Goal: Task Accomplishment & Management: Use online tool/utility

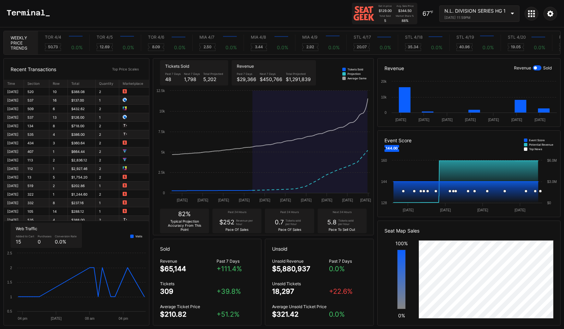
scroll to position [0, 4050]
